Goal: Task Accomplishment & Management: Use online tool/utility

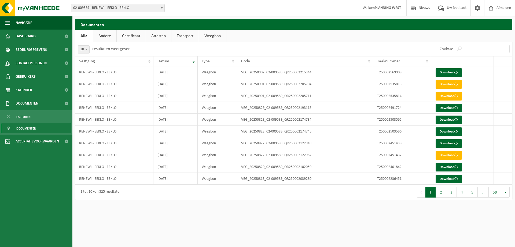
click at [135, 8] on span "02-009589 - RENEWI - EEKLO - EEKLO" at bounding box center [117, 8] width 93 height 8
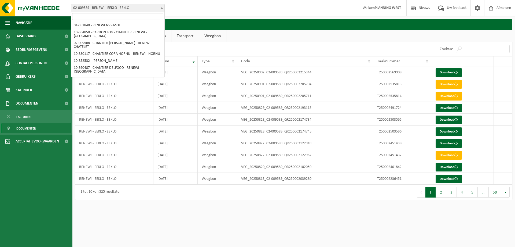
scroll to position [224, 0]
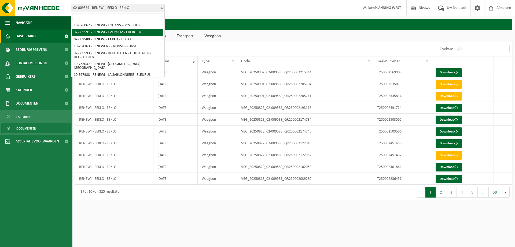
click at [37, 38] on link "Dashboard" at bounding box center [36, 36] width 72 height 13
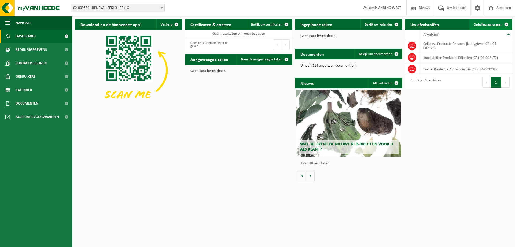
click at [491, 24] on span "Ophaling aanvragen" at bounding box center [488, 24] width 29 height 3
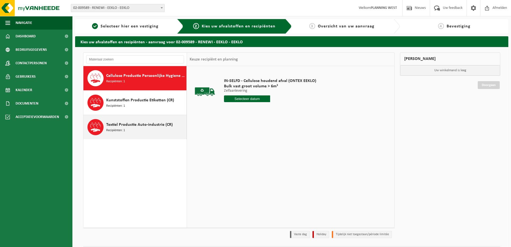
click at [138, 127] on span "Textiel Productie Auto-industrie (CR)" at bounding box center [139, 124] width 67 height 6
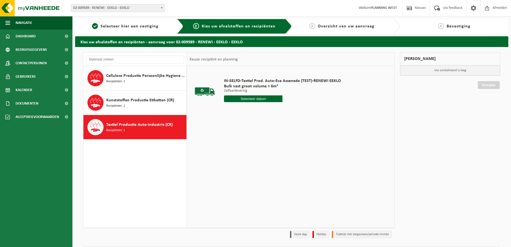
click at [256, 98] on input "text" at bounding box center [253, 98] width 58 height 7
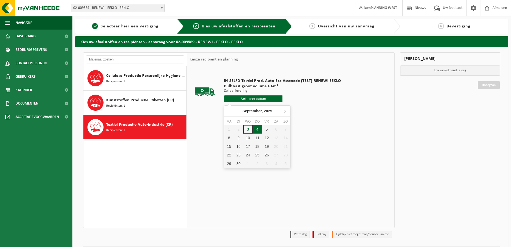
click at [256, 132] on div "4" at bounding box center [257, 129] width 9 height 9
type input "Van 2025-09-04"
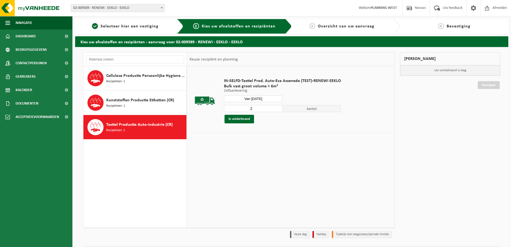
type input "2"
click at [277, 107] on input "2" at bounding box center [253, 108] width 58 height 7
click at [243, 120] on button "In winkelmand" at bounding box center [240, 119] width 30 height 9
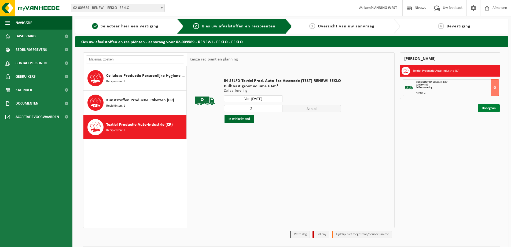
click at [487, 107] on link "Doorgaan" at bounding box center [489, 108] width 22 height 8
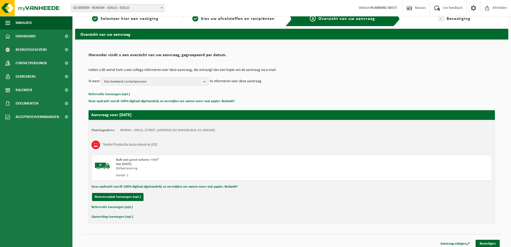
scroll to position [11, 0]
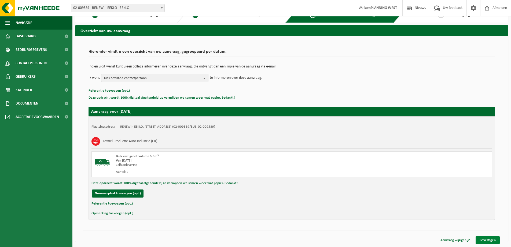
click at [490, 240] on link "Bevestigen" at bounding box center [488, 240] width 24 height 8
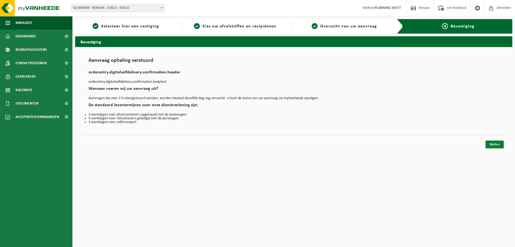
click at [495, 145] on link "Sluiten" at bounding box center [495, 144] width 18 height 8
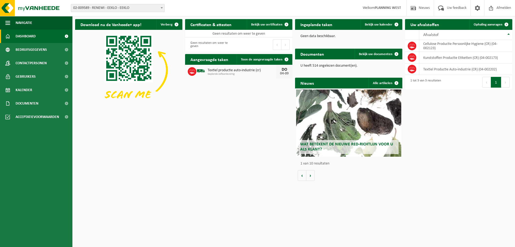
click at [141, 7] on span "02-009589 - RENEWI - EEKLO - EEKLO" at bounding box center [117, 8] width 93 height 8
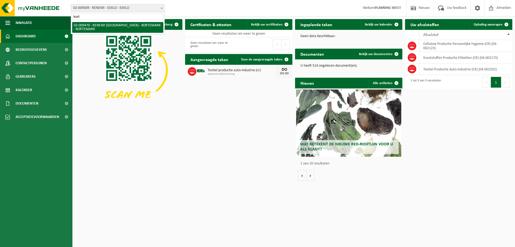
type input "kort"
select select "1785"
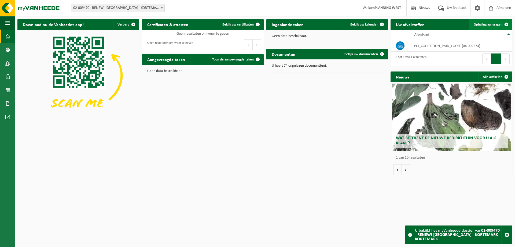
click at [494, 25] on span "Ophaling aanvragen" at bounding box center [488, 24] width 29 height 3
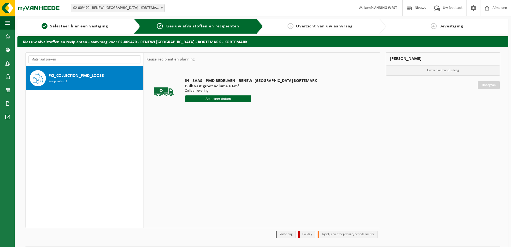
click at [218, 99] on input "text" at bounding box center [218, 98] width 66 height 7
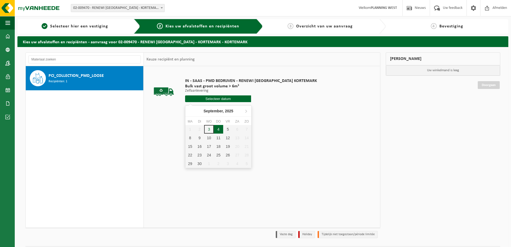
click at [216, 130] on div "4" at bounding box center [218, 129] width 9 height 9
type input "Van 2025-09-04"
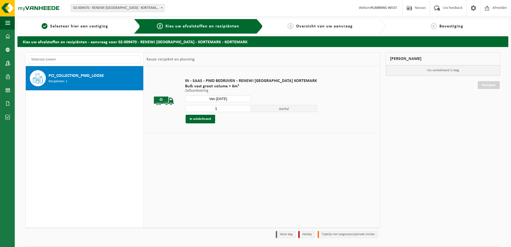
click at [235, 108] on input "1" at bounding box center [218, 108] width 66 height 7
type input "2"
click at [234, 108] on input "2" at bounding box center [218, 108] width 66 height 7
click at [202, 120] on button "In winkelmand" at bounding box center [201, 119] width 30 height 9
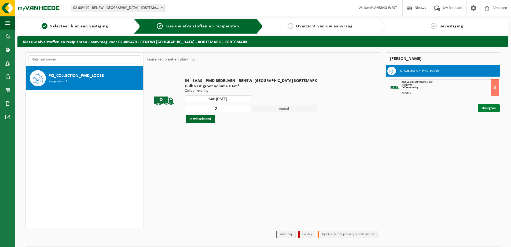
click at [492, 109] on link "Doorgaan" at bounding box center [489, 108] width 22 height 8
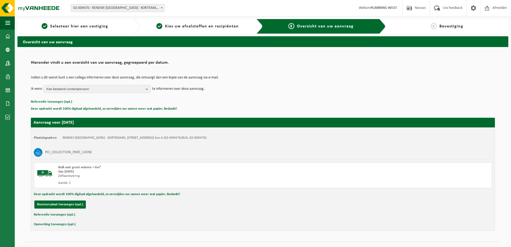
scroll to position [11, 0]
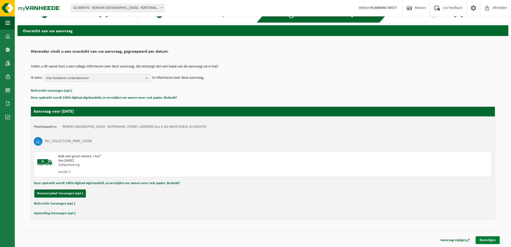
click at [488, 240] on link "Bevestigen" at bounding box center [488, 240] width 24 height 8
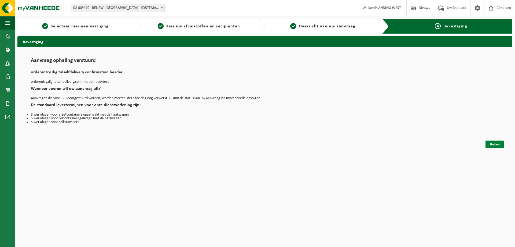
click at [496, 145] on link "Sluiten" at bounding box center [495, 144] width 18 height 8
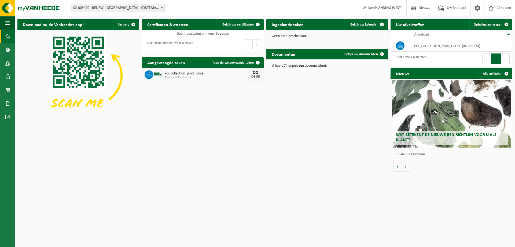
click at [122, 8] on span "02-009470 - RENEWI [GEOGRAPHIC_DATA] - KORTEMARK - KORTEMARK" at bounding box center [117, 8] width 93 height 8
type input "eeklo"
select select "1811"
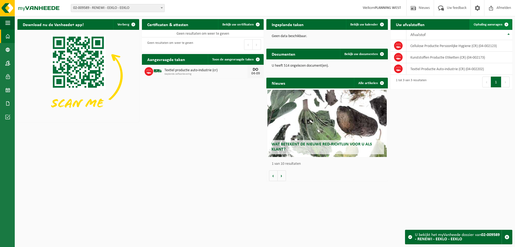
click at [496, 24] on span "Ophaling aanvragen" at bounding box center [488, 24] width 29 height 3
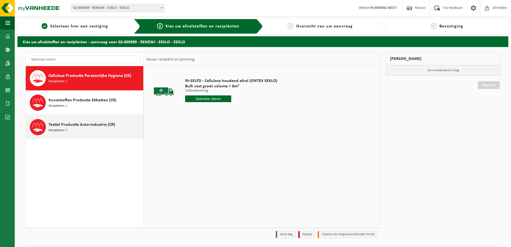
click at [65, 124] on span "Textiel Productie Auto-industrie (CR)" at bounding box center [82, 124] width 67 height 6
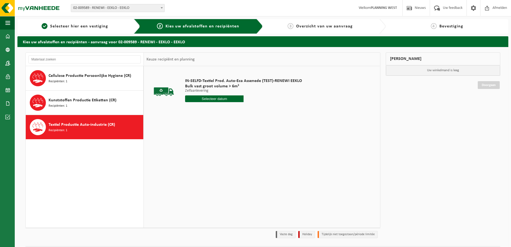
click at [221, 97] on input "text" at bounding box center [214, 98] width 58 height 7
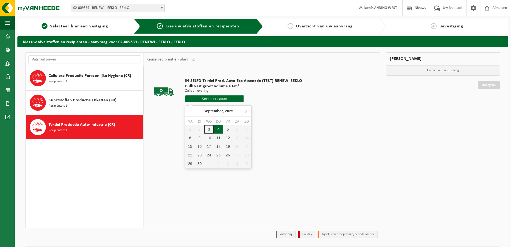
click at [218, 128] on div "4" at bounding box center [218, 129] width 9 height 9
type input "Van [DATE]"
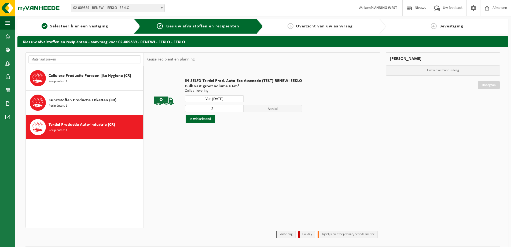
type input "2"
click at [239, 107] on input "2" at bounding box center [214, 108] width 58 height 7
click at [207, 119] on button "In winkelmand" at bounding box center [201, 119] width 30 height 9
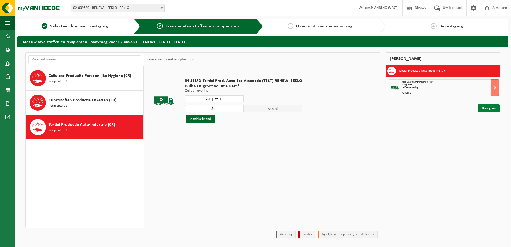
click at [487, 109] on link "Doorgaan" at bounding box center [489, 108] width 22 height 8
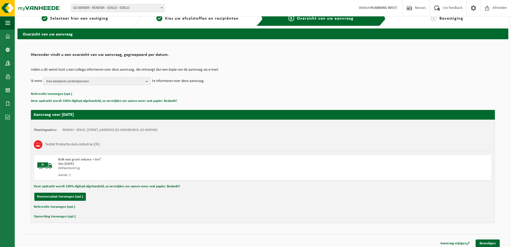
scroll to position [11, 0]
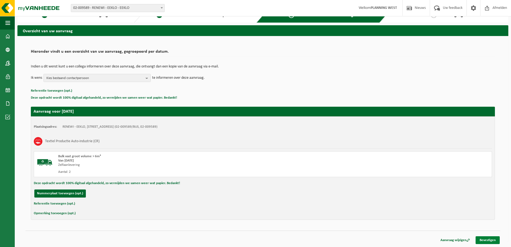
click at [482, 242] on link "Bevestigen" at bounding box center [488, 240] width 24 height 8
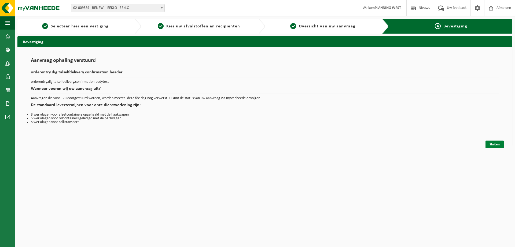
click at [495, 145] on link "Sluiten" at bounding box center [495, 144] width 18 height 8
